Goal: Check status: Check status

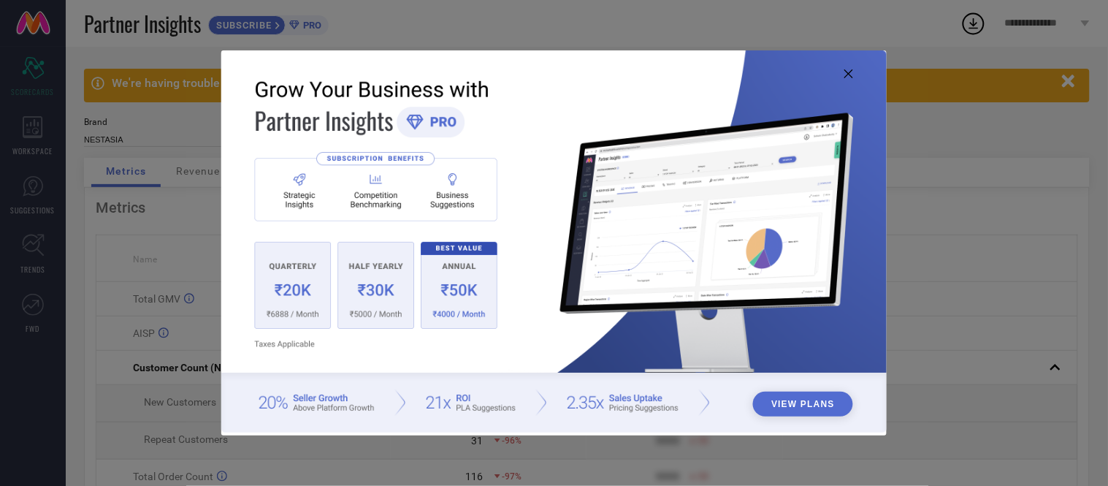
click at [852, 71] on icon at bounding box center [848, 73] width 9 height 9
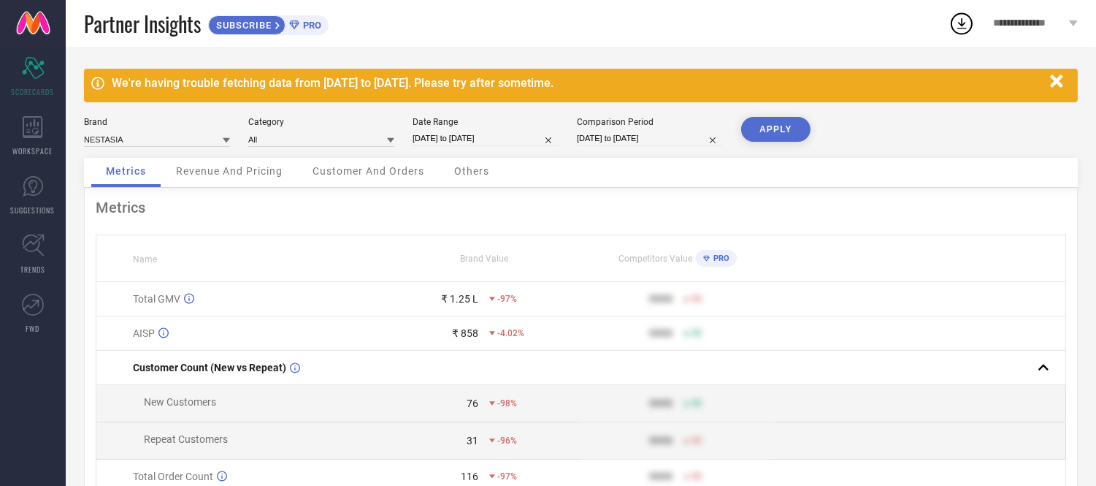
select select "7"
select select "2025"
select select "8"
select select "2025"
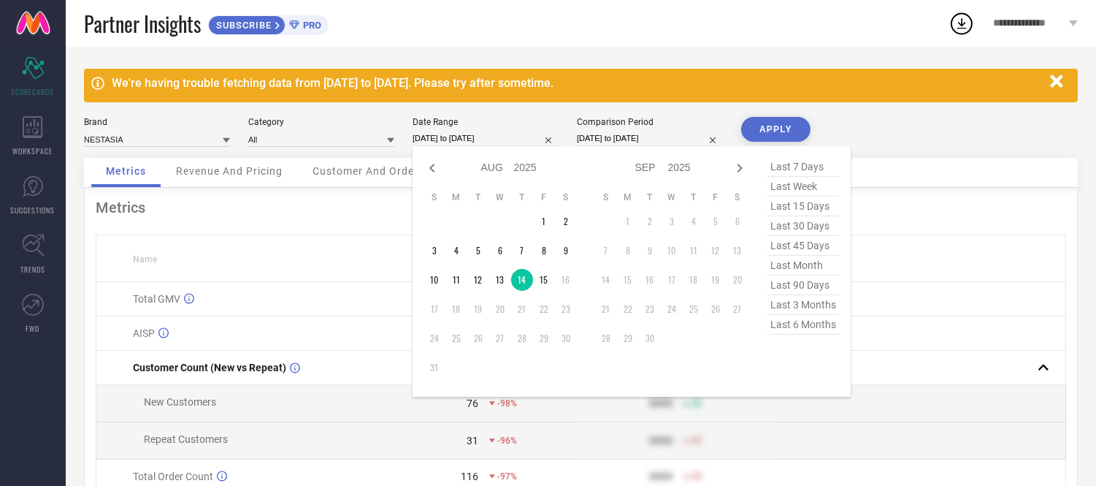
click at [483, 140] on input "[DATE] to [DATE]" at bounding box center [486, 138] width 146 height 15
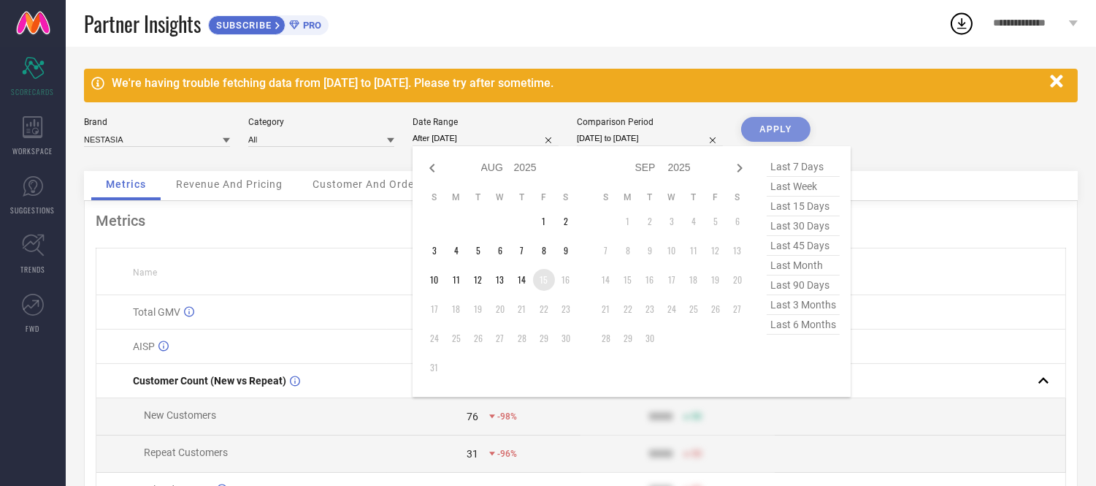
click at [546, 281] on td "15" at bounding box center [544, 280] width 22 height 22
type input "[DATE] to [DATE]"
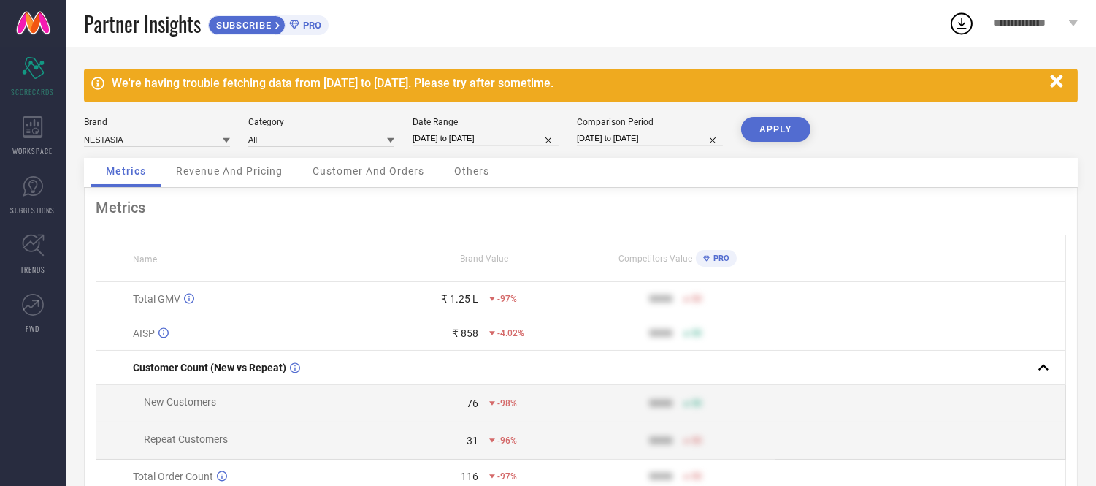
click at [795, 124] on button "APPLY" at bounding box center [775, 129] width 69 height 25
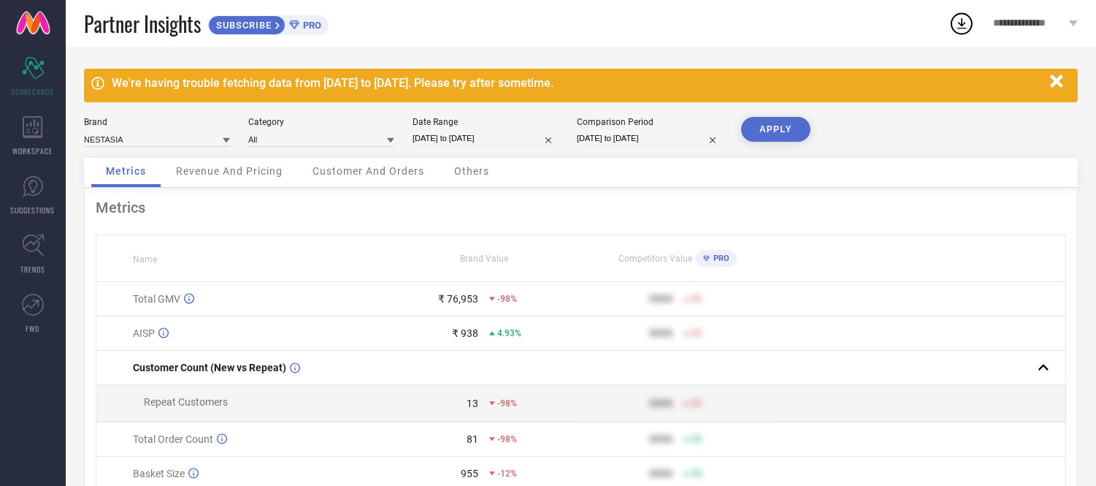
click at [473, 171] on span "Others" at bounding box center [471, 171] width 35 height 12
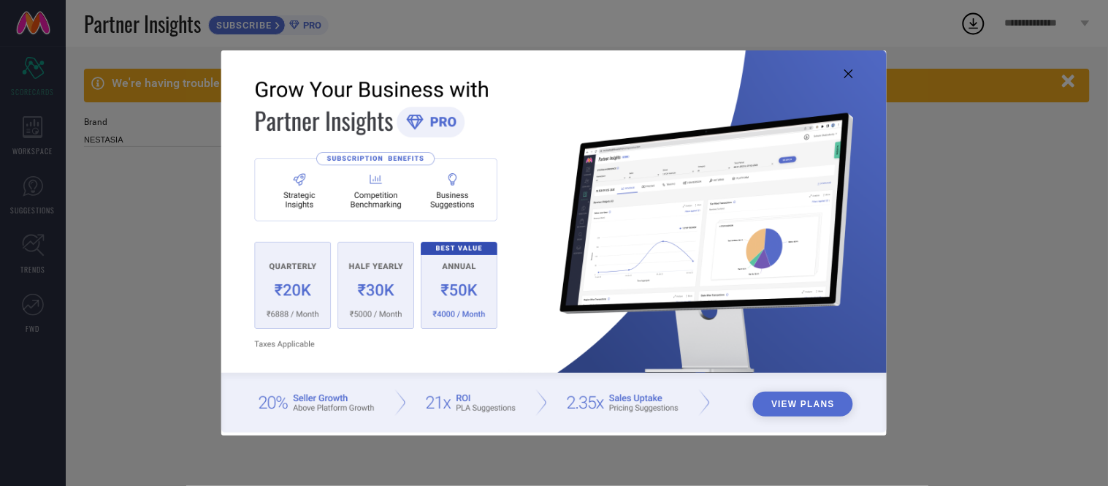
type input "All"
click at [851, 74] on icon at bounding box center [848, 73] width 9 height 9
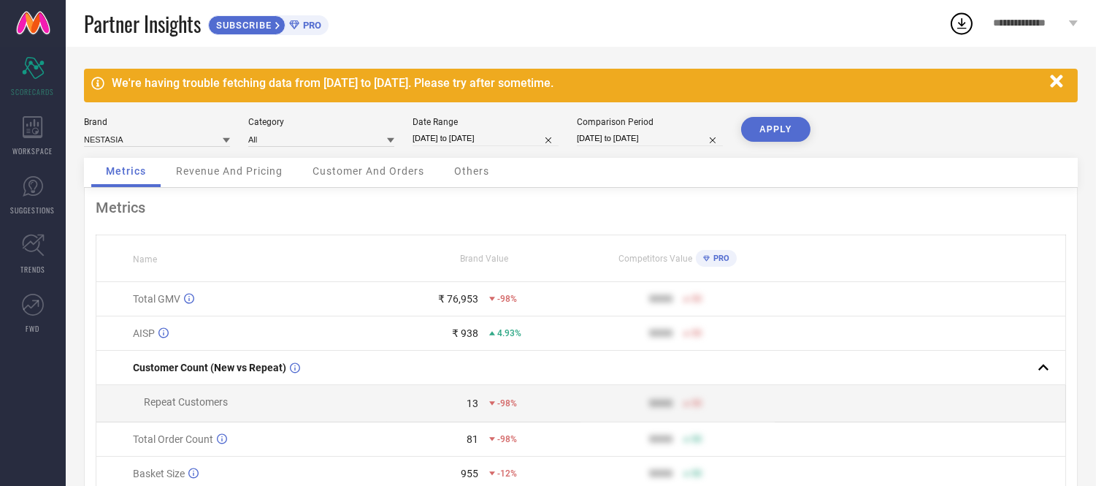
click at [466, 172] on span "Others" at bounding box center [471, 171] width 35 height 12
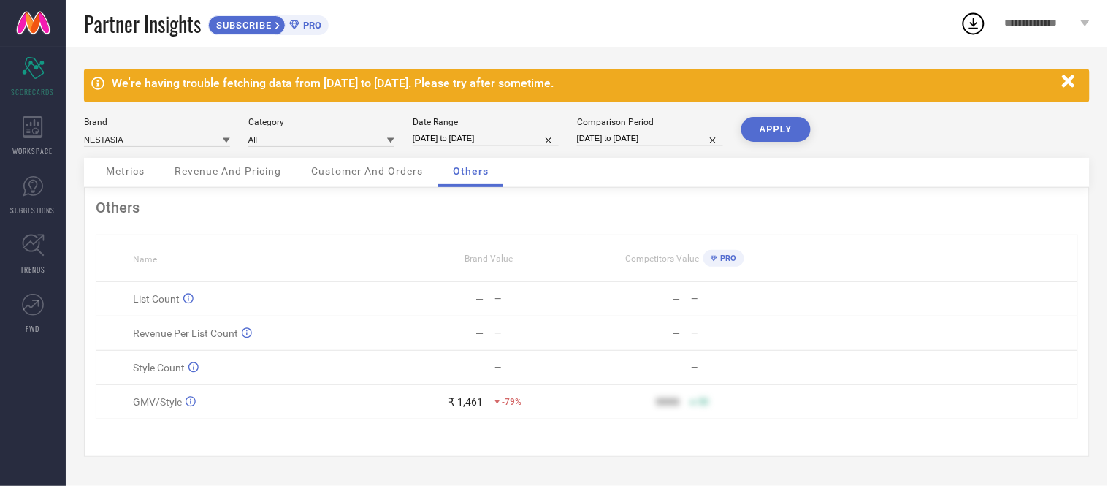
click at [504, 301] on div "—" at bounding box center [540, 299] width 91 height 10
click at [516, 136] on input "[DATE] to [DATE]" at bounding box center [486, 138] width 146 height 15
select select "7"
select select "2025"
select select "8"
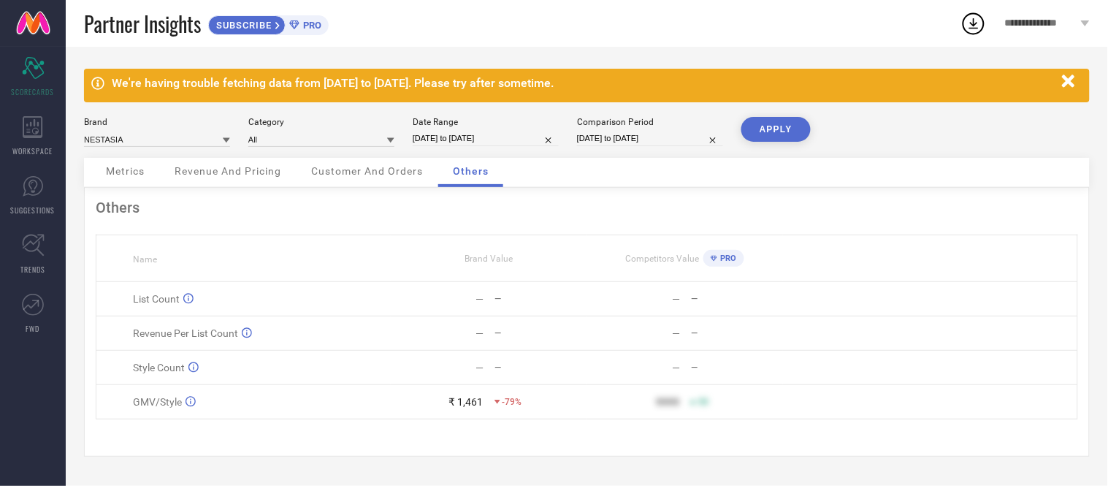
select select "2025"
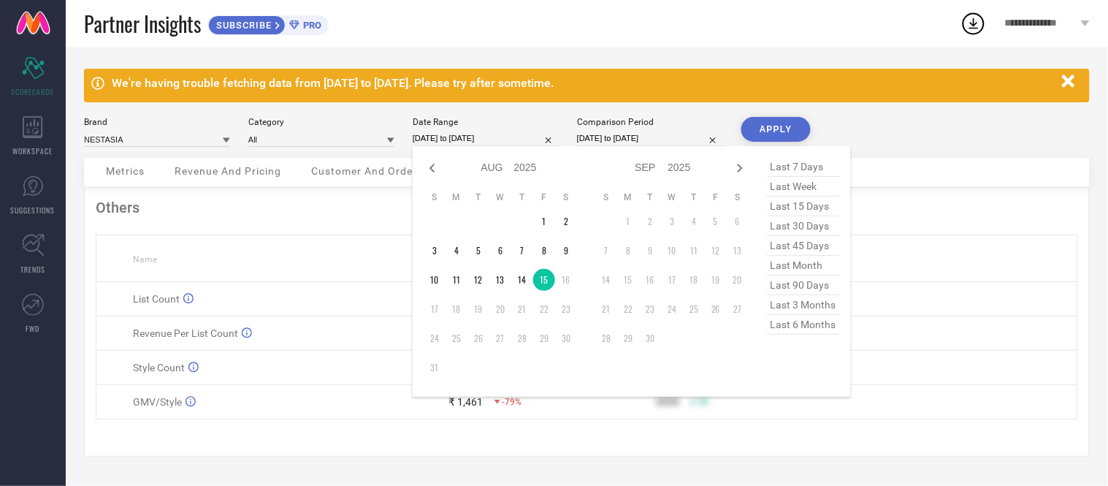
click at [987, 124] on div "Brand NESTASIA Category All Date Range 15-08-2025 to 15-08-2025 Jan Feb Mar Apr…" at bounding box center [587, 137] width 1006 height 41
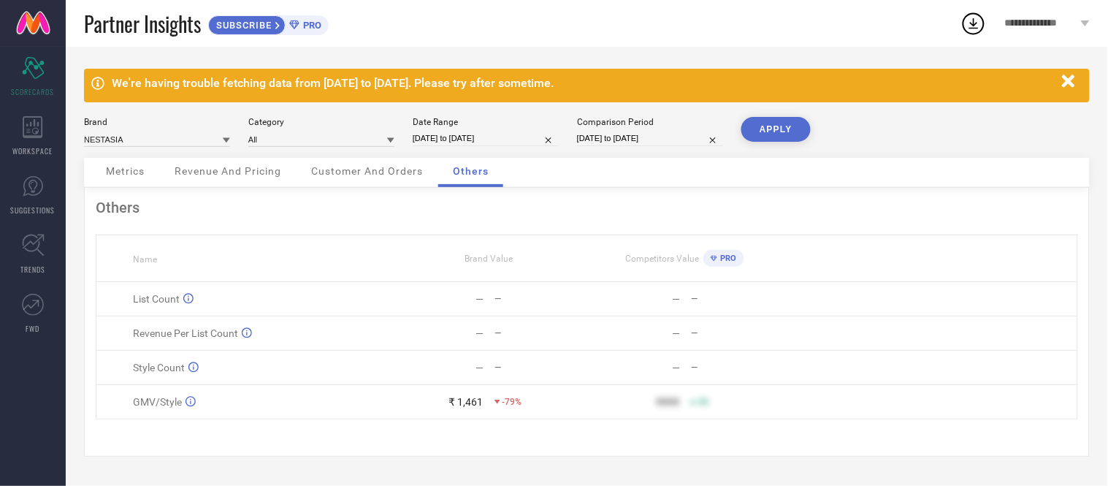
click at [1067, 80] on icon "button" at bounding box center [1068, 80] width 12 height 12
